Goal: Task Accomplishment & Management: Use online tool/utility

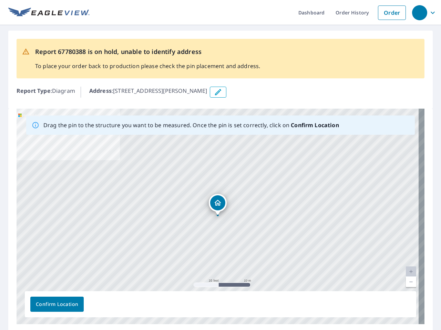
click at [220, 165] on div "[STREET_ADDRESS][PERSON_NAME]" at bounding box center [220, 217] width 407 height 216
click at [419, 12] on div "button" at bounding box center [419, 12] width 15 height 15
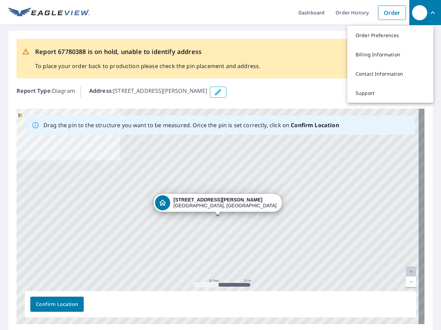
click at [214, 92] on icon "button" at bounding box center [218, 92] width 8 height 8
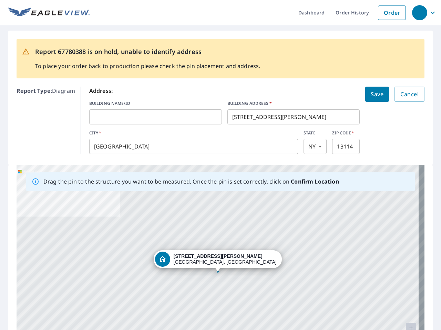
click at [217, 216] on div "[STREET_ADDRESS][PERSON_NAME]" at bounding box center [220, 273] width 407 height 216
click at [405, 272] on div "[STREET_ADDRESS][PERSON_NAME]" at bounding box center [220, 273] width 407 height 216
click at [405, 282] on div "[STREET_ADDRESS][PERSON_NAME]" at bounding box center [220, 273] width 407 height 216
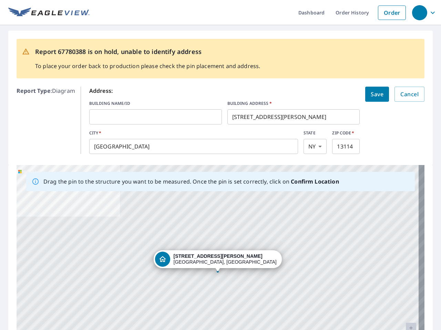
click at [57, 305] on div "[STREET_ADDRESS][PERSON_NAME]" at bounding box center [220, 273] width 407 height 216
